Goal: Answer question/provide support

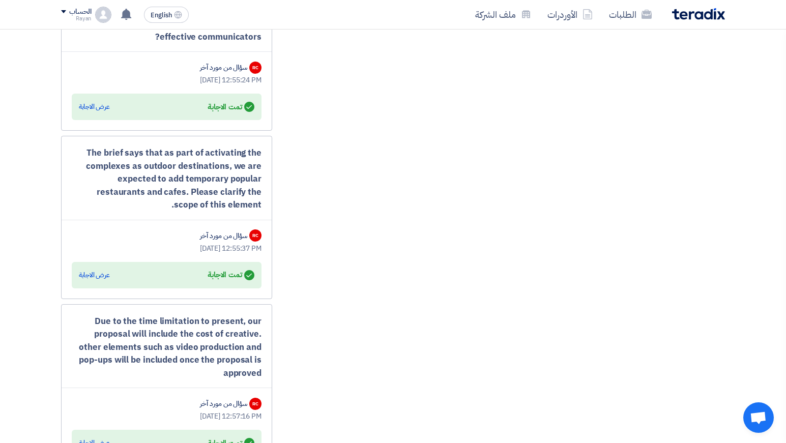
scroll to position [938, 0]
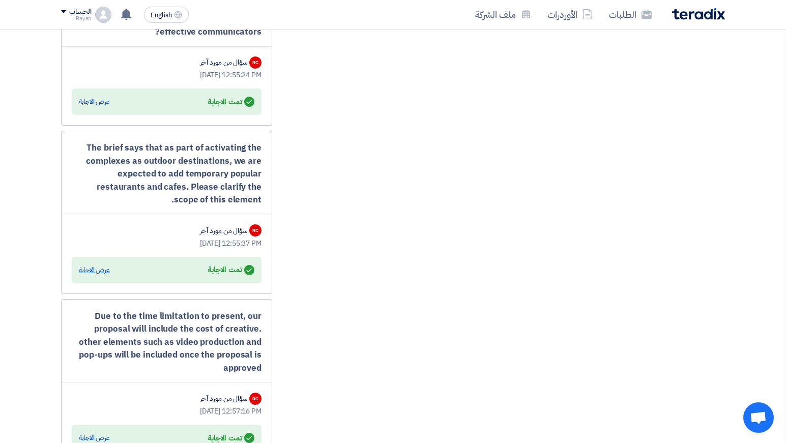
click at [93, 275] on div "عرض الاجابة" at bounding box center [94, 270] width 31 height 10
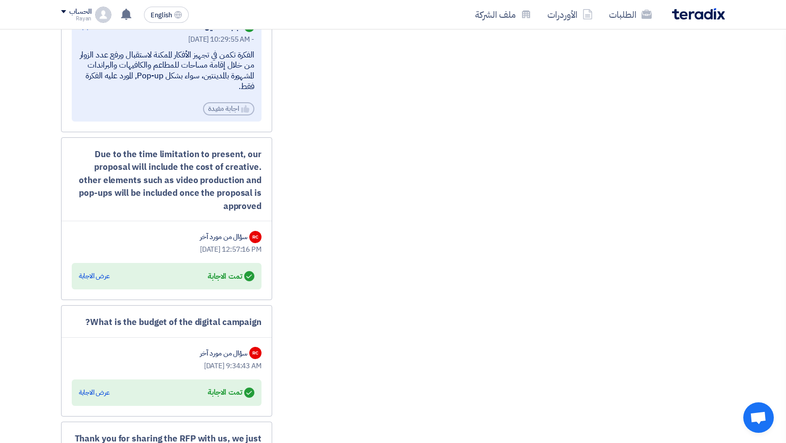
scroll to position [1187, 0]
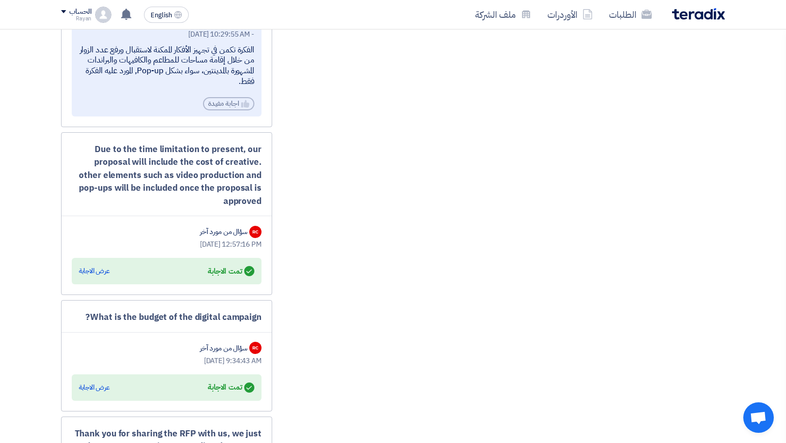
click at [90, 278] on div "Answered تمت الاجابة عرض الاجابة" at bounding box center [167, 271] width 176 height 14
click at [102, 276] on div "عرض الاجابة" at bounding box center [94, 271] width 31 height 10
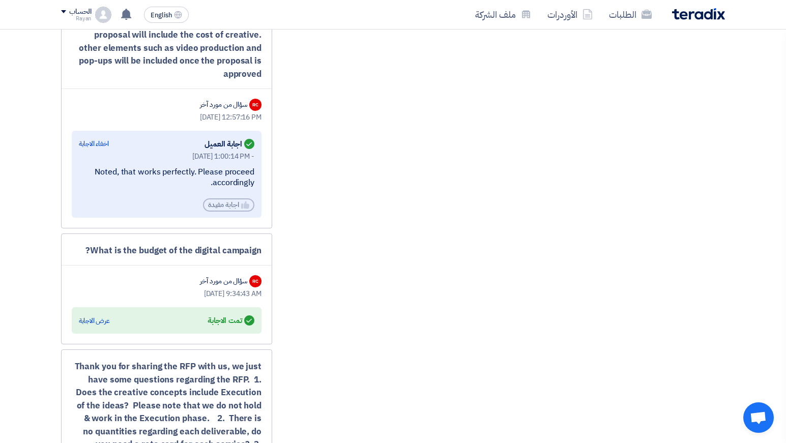
scroll to position [1341, 0]
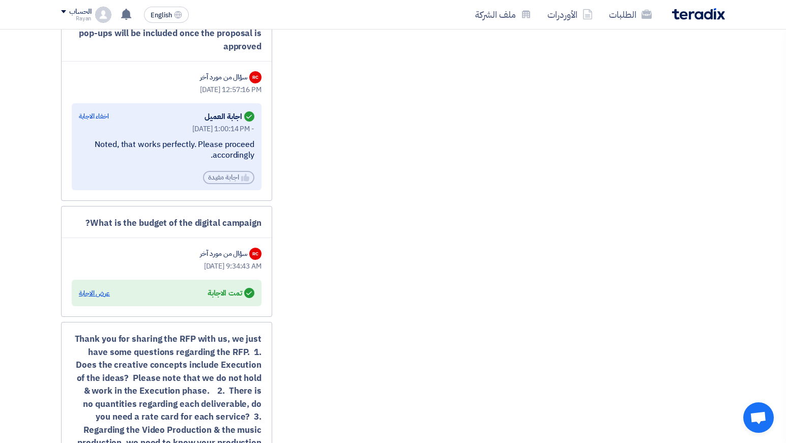
click at [97, 299] on div "عرض الاجابة" at bounding box center [94, 294] width 31 height 10
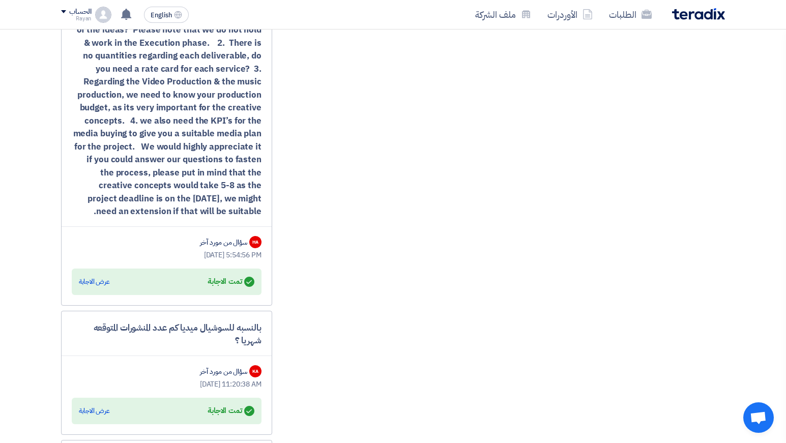
scroll to position [1775, 0]
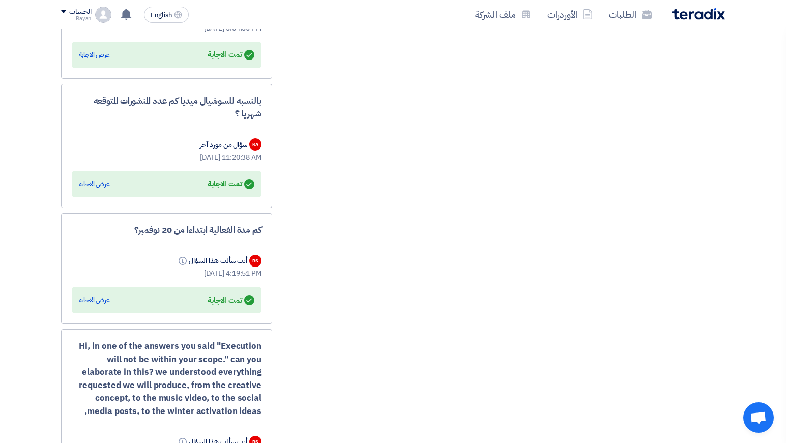
scroll to position [1980, 0]
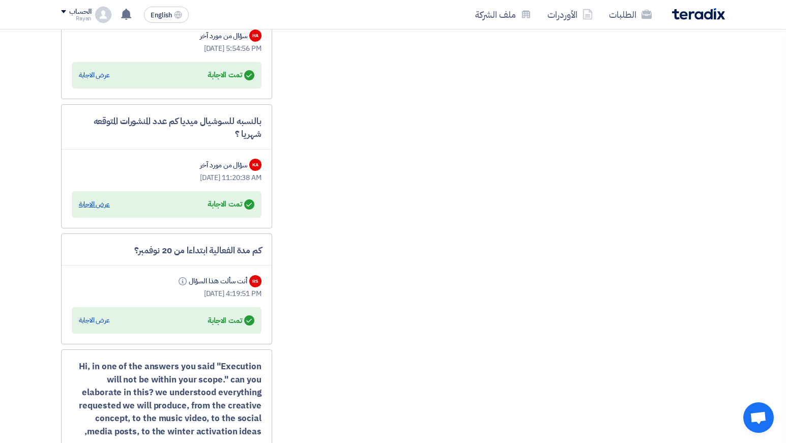
click at [103, 208] on div "عرض الاجابة" at bounding box center [94, 205] width 31 height 10
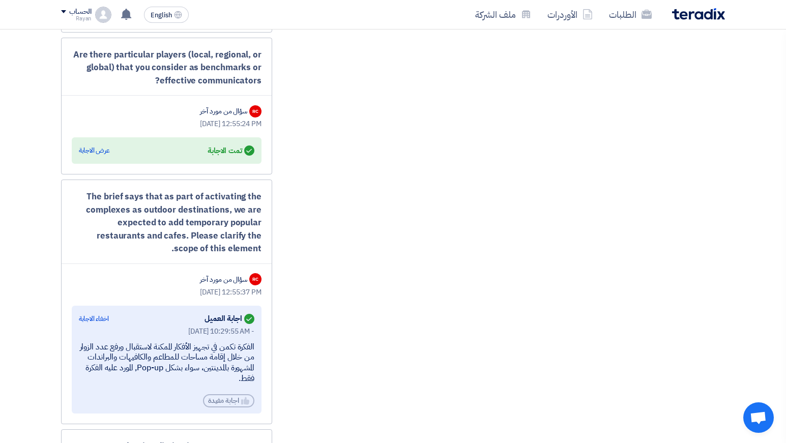
scroll to position [828, 0]
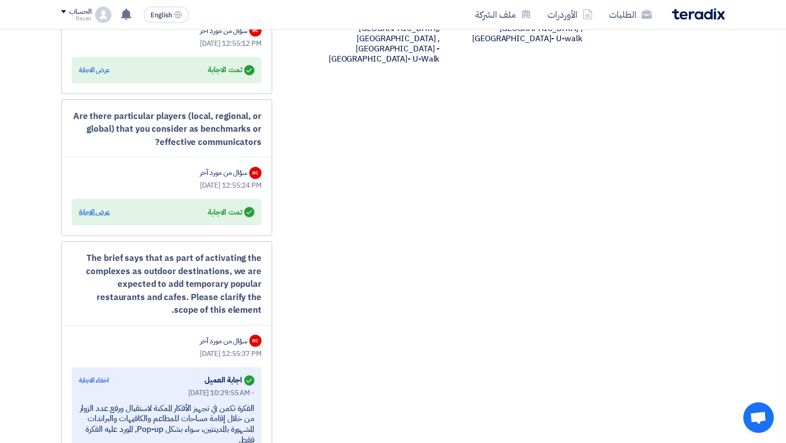
click at [93, 217] on div "عرض الاجابة" at bounding box center [94, 212] width 31 height 10
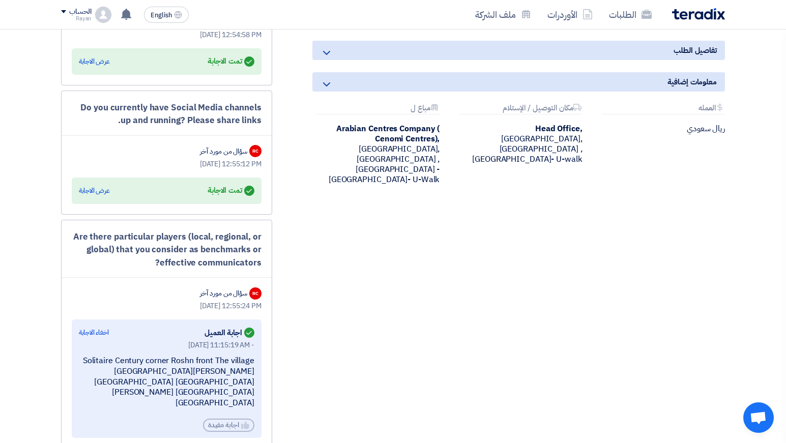
scroll to position [707, 0]
click at [90, 196] on div "عرض الاجابة" at bounding box center [94, 191] width 31 height 10
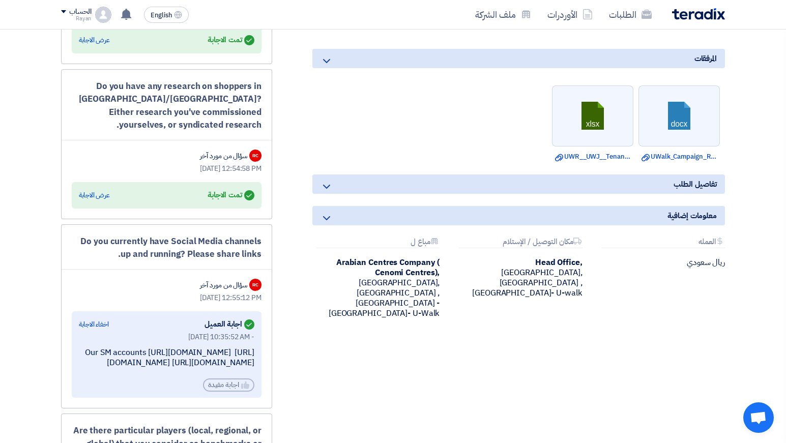
scroll to position [573, 0]
click at [85, 201] on div "عرض الاجابة" at bounding box center [94, 196] width 31 height 10
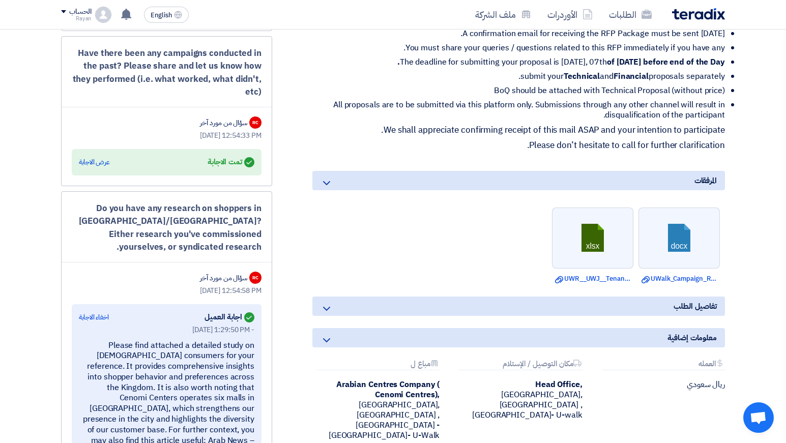
scroll to position [450, 0]
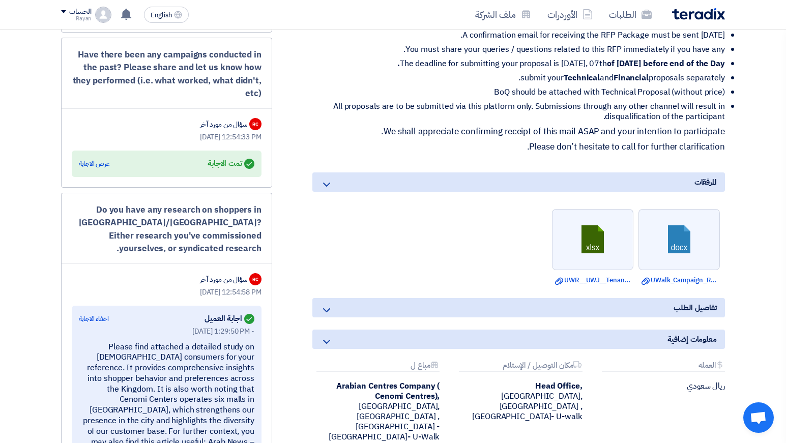
click at [94, 177] on div "Answered تمت الاجابة عرض الاجابة" at bounding box center [167, 164] width 190 height 26
click at [99, 169] on div "عرض الاجابة" at bounding box center [94, 164] width 31 height 10
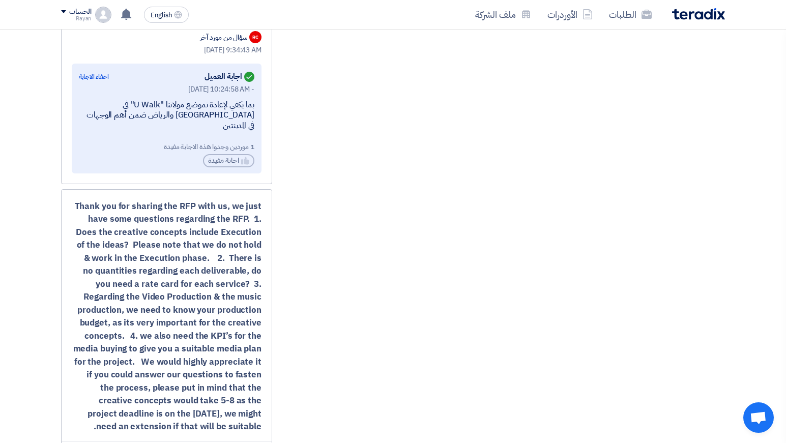
drag, startPoint x: 370, startPoint y: 283, endPoint x: 331, endPoint y: -62, distance: 346.3
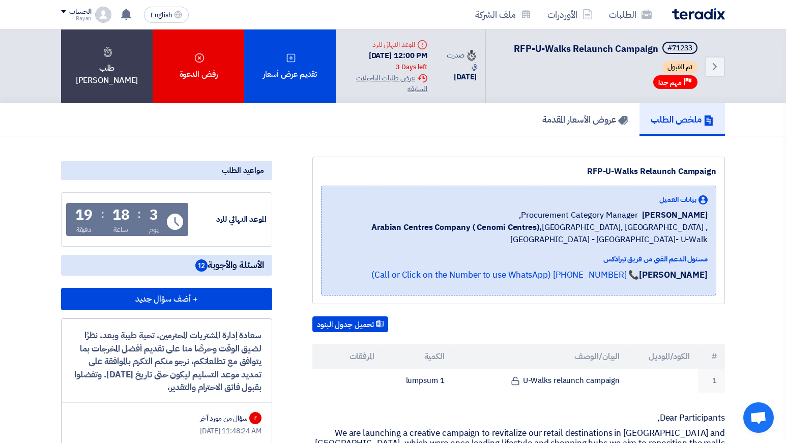
scroll to position [388, 0]
